Goal: Navigation & Orientation: Find specific page/section

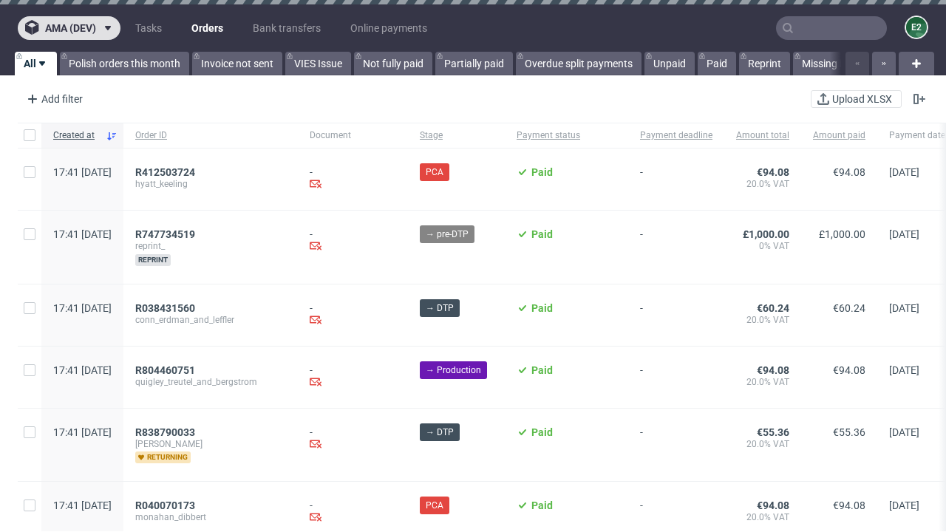
click at [69, 28] on span "ama (dev)" at bounding box center [70, 28] width 51 height 10
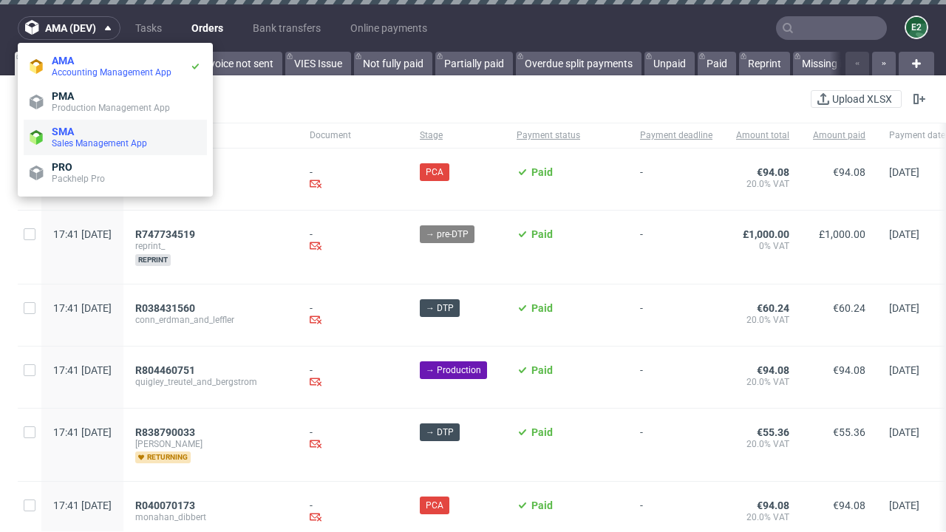
click at [115, 137] on span "Sales Management App" at bounding box center [126, 143] width 149 height 12
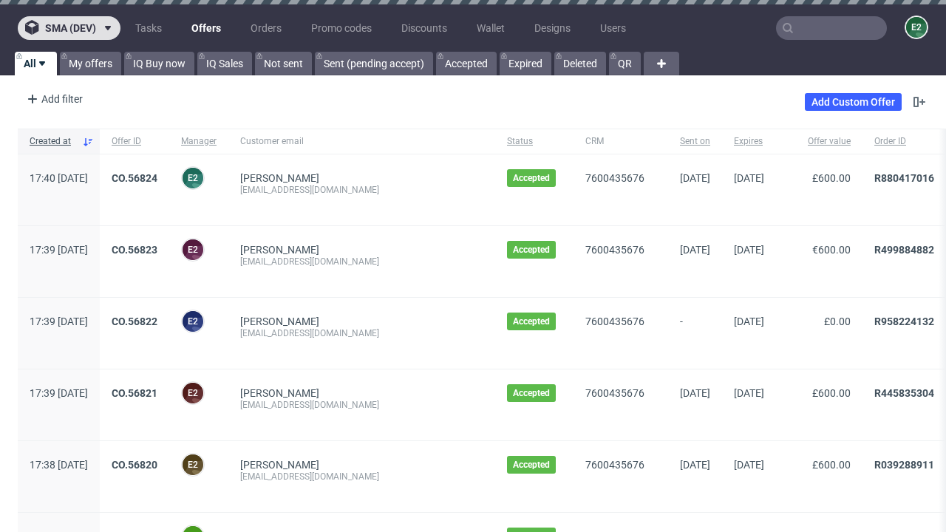
click at [69, 28] on span "sma (dev)" at bounding box center [70, 28] width 51 height 10
